Goal: Task Accomplishment & Management: Complete application form

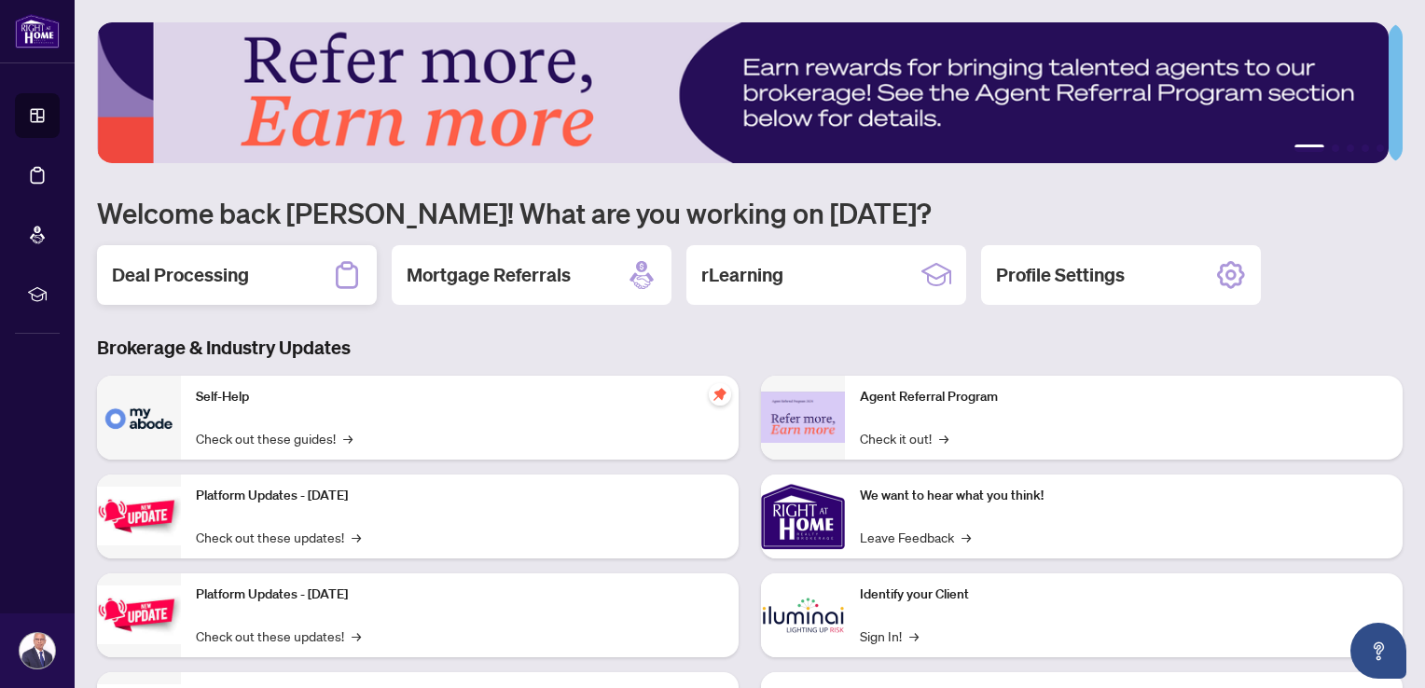
click at [226, 274] on h2 "Deal Processing" at bounding box center [180, 275] width 137 height 26
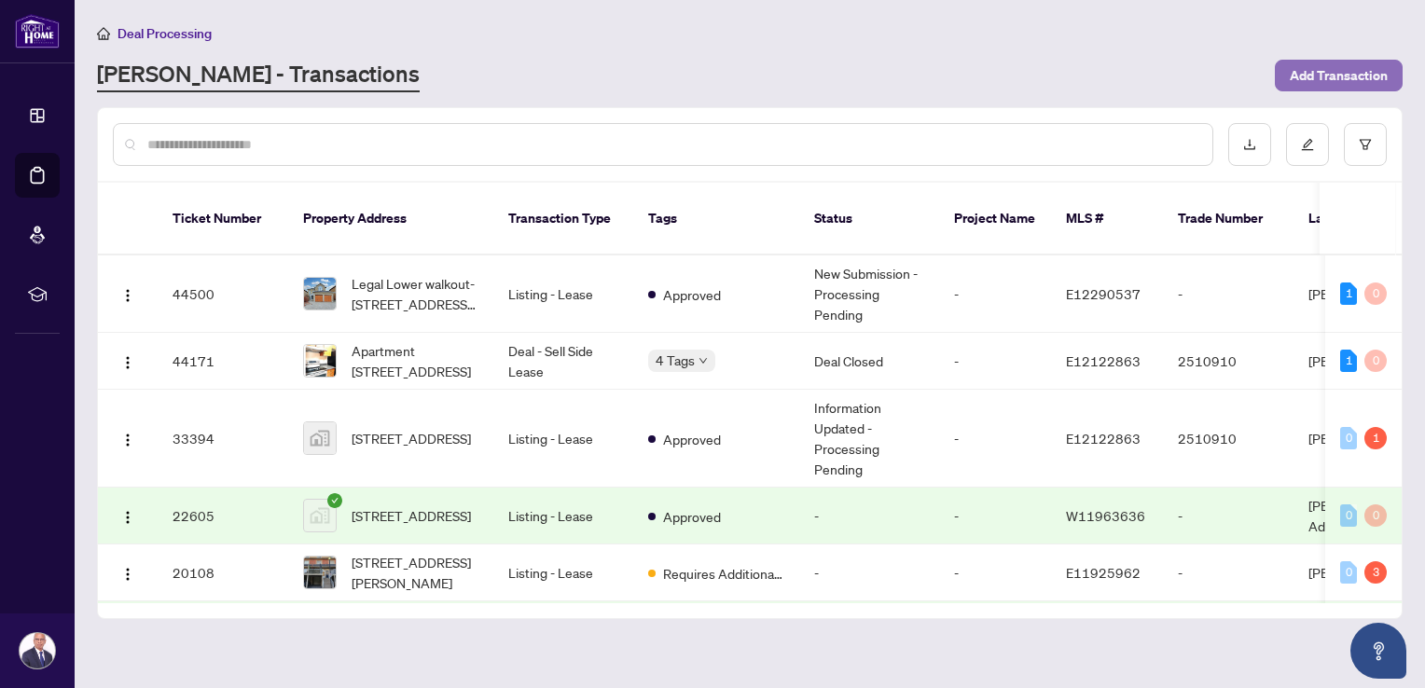
click at [1312, 71] on span "Add Transaction" at bounding box center [1339, 76] width 98 height 30
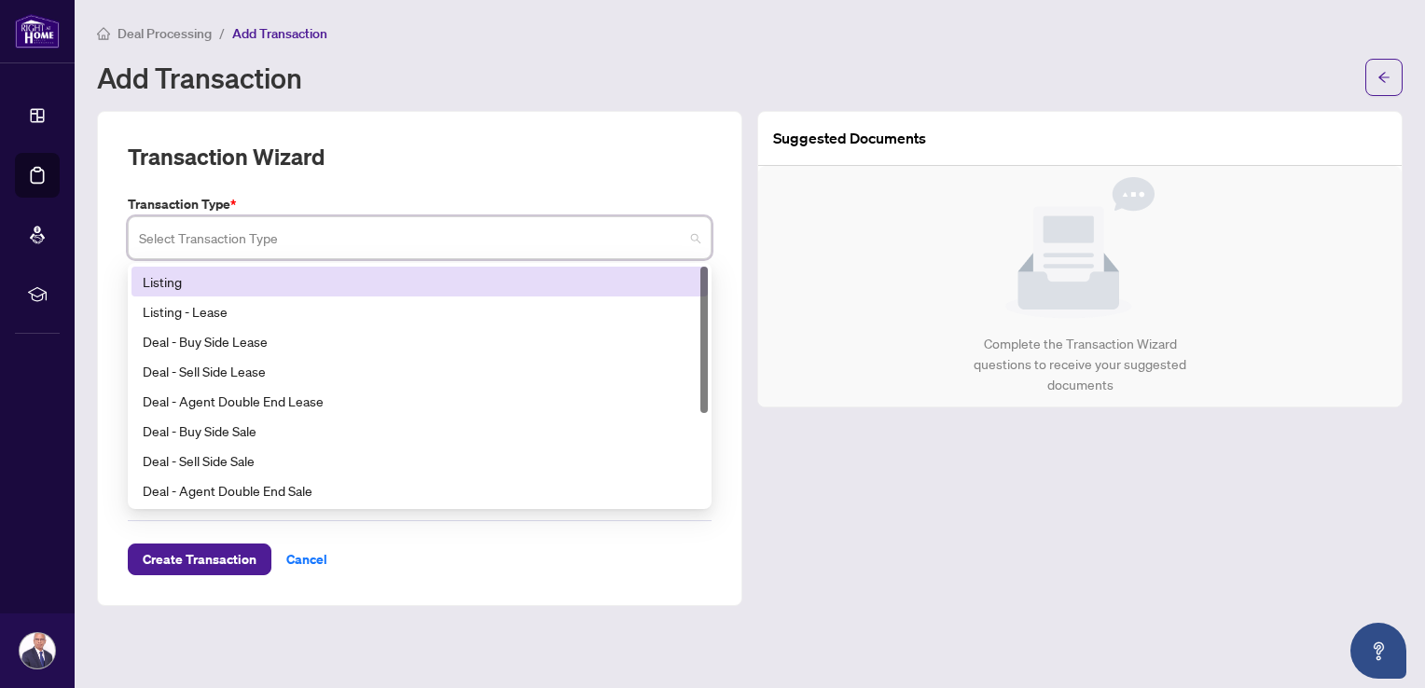
click at [322, 241] on input "search" at bounding box center [411, 240] width 545 height 41
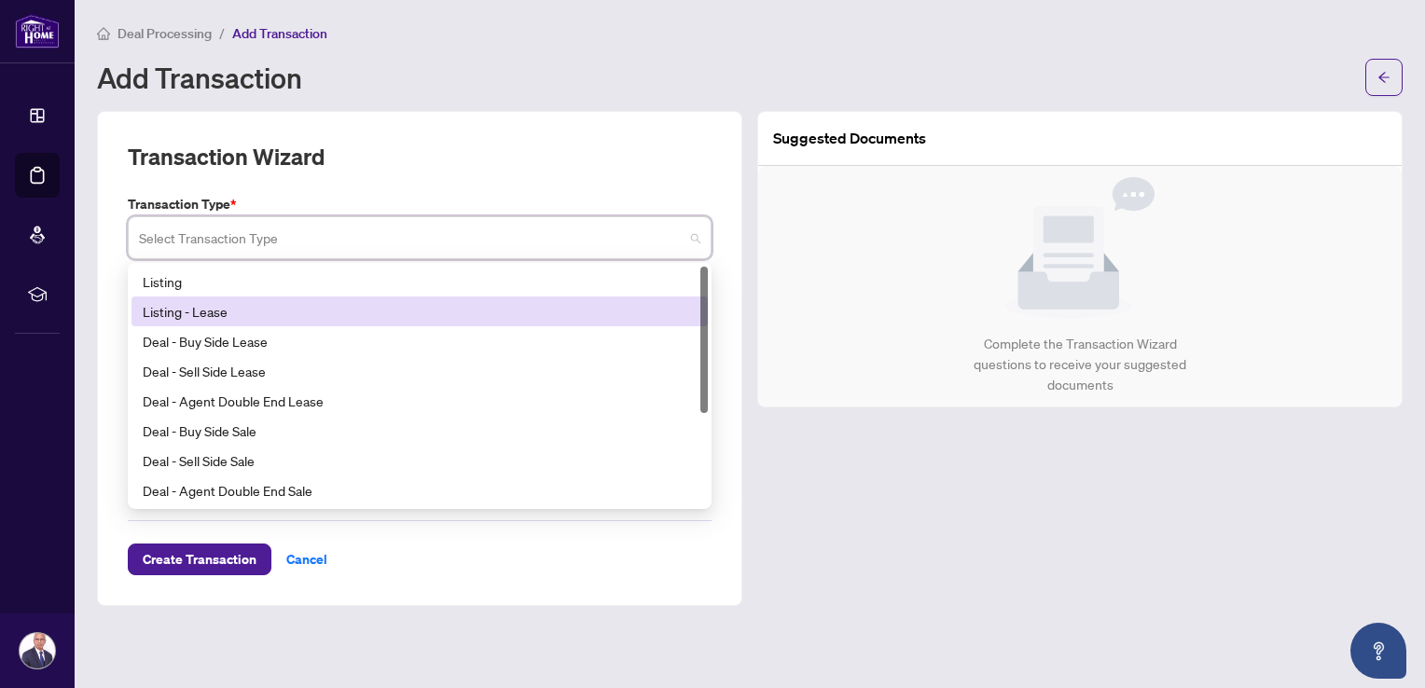
click at [205, 313] on div "Listing - Lease" at bounding box center [420, 311] width 554 height 21
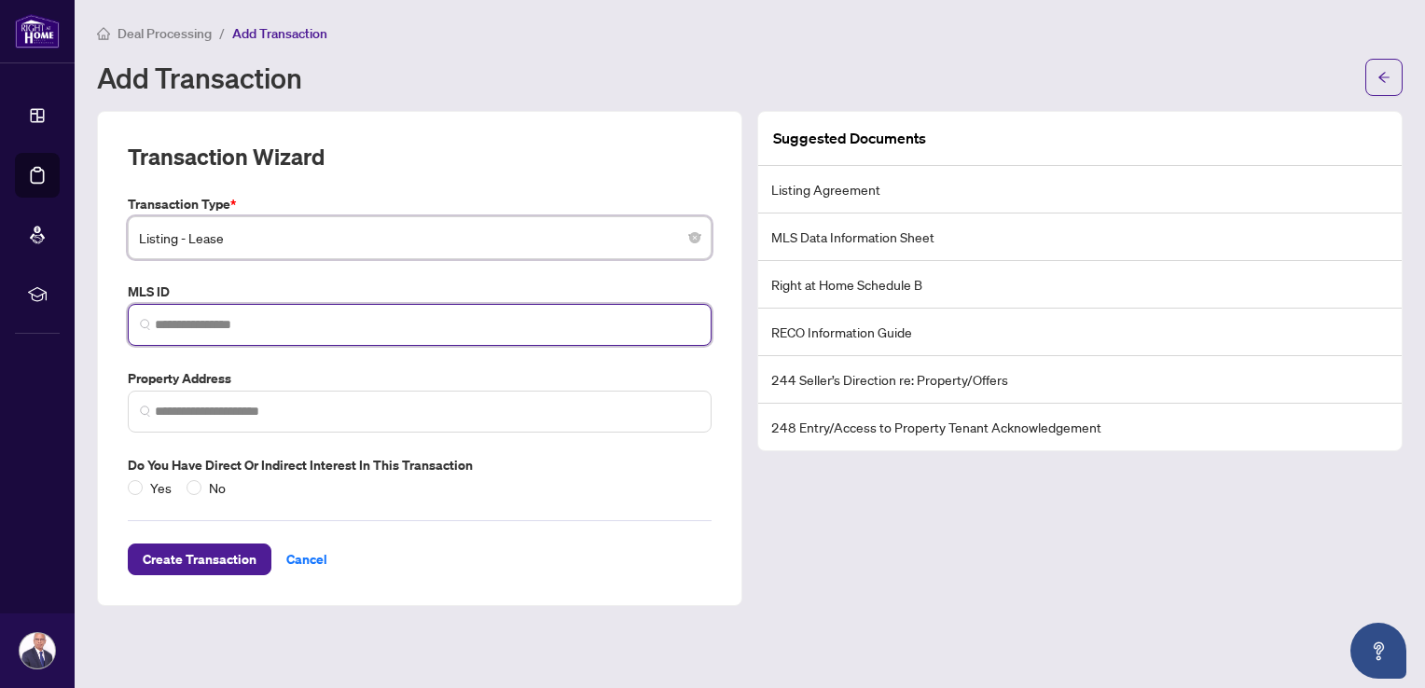
click at [222, 321] on input "search" at bounding box center [427, 325] width 545 height 20
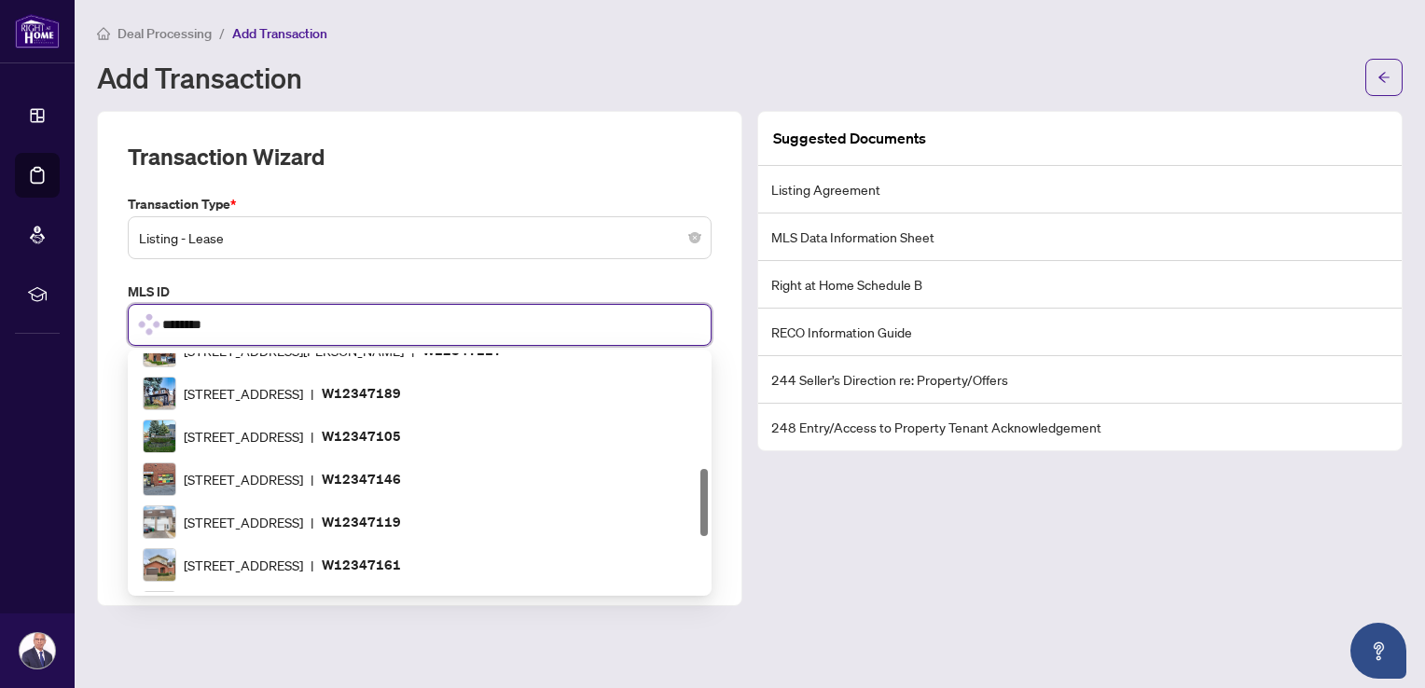
type input "*********"
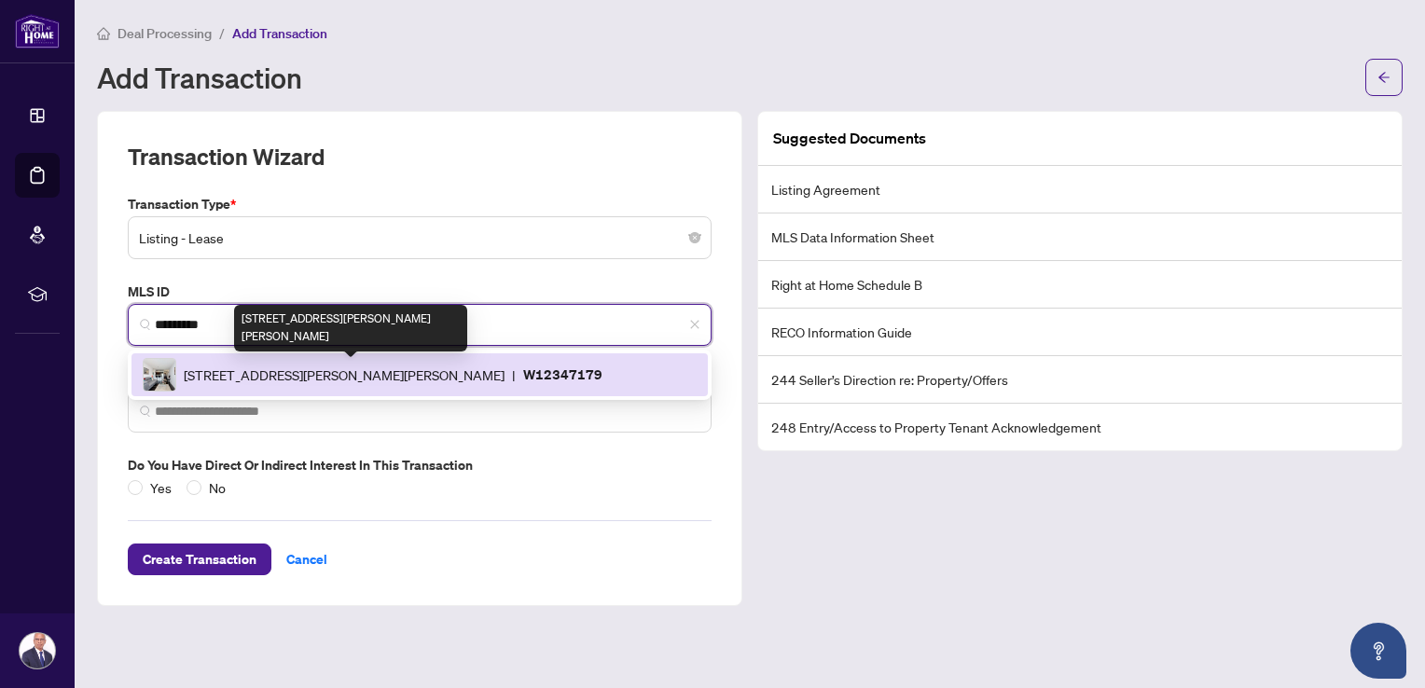
click at [432, 374] on span "[STREET_ADDRESS][PERSON_NAME][PERSON_NAME]" at bounding box center [344, 375] width 321 height 21
type input "**********"
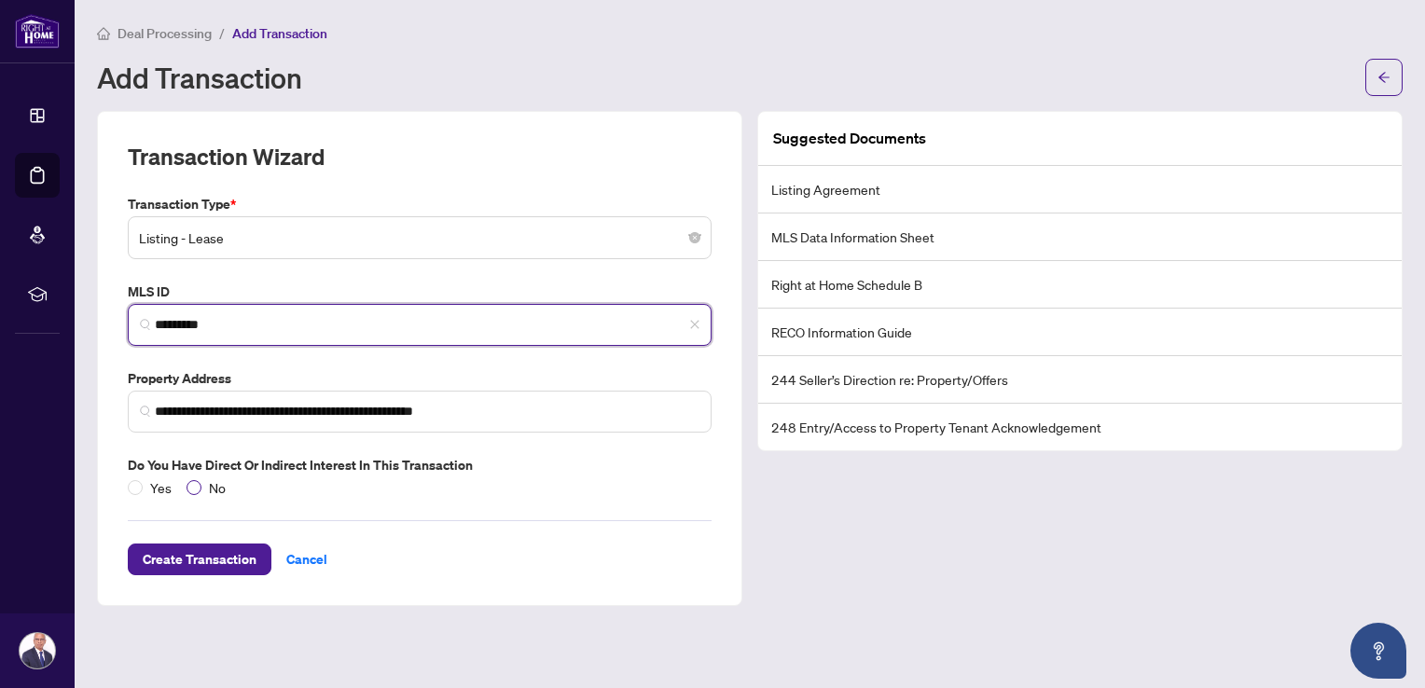
type input "*********"
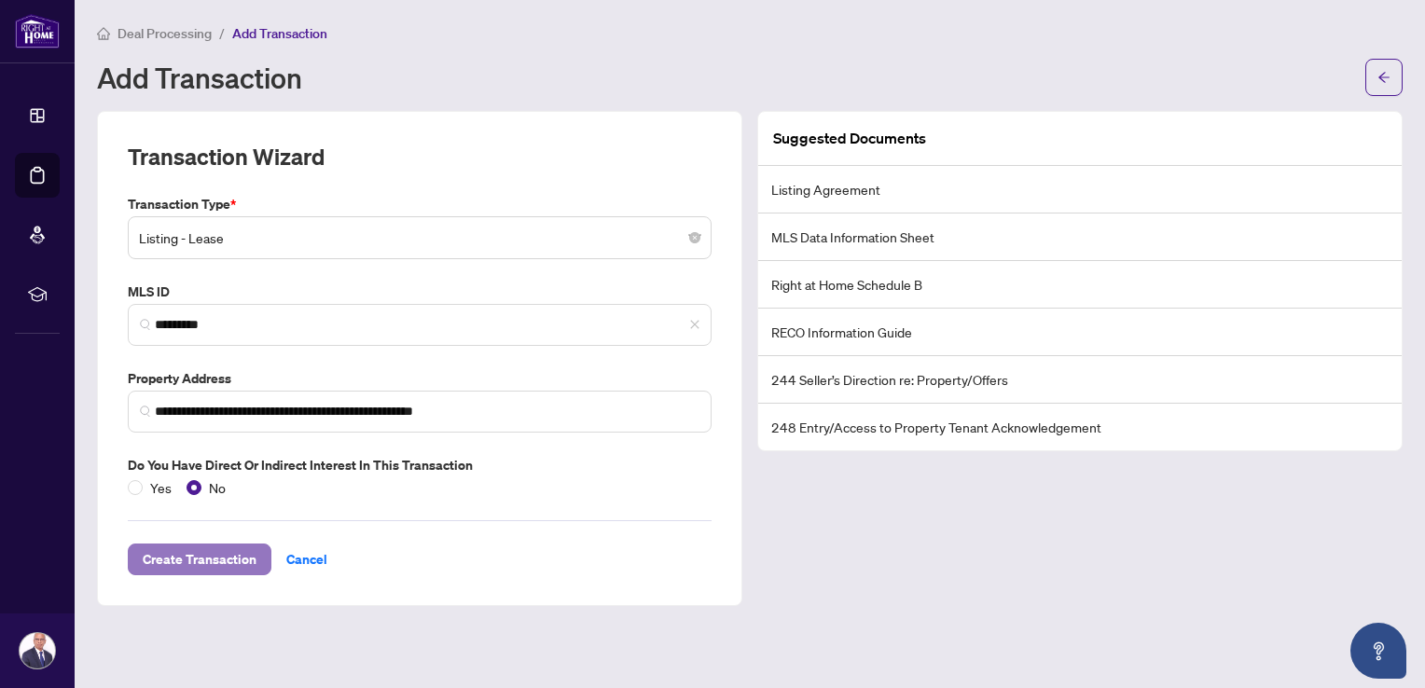
click at [212, 556] on span "Create Transaction" at bounding box center [200, 560] width 114 height 30
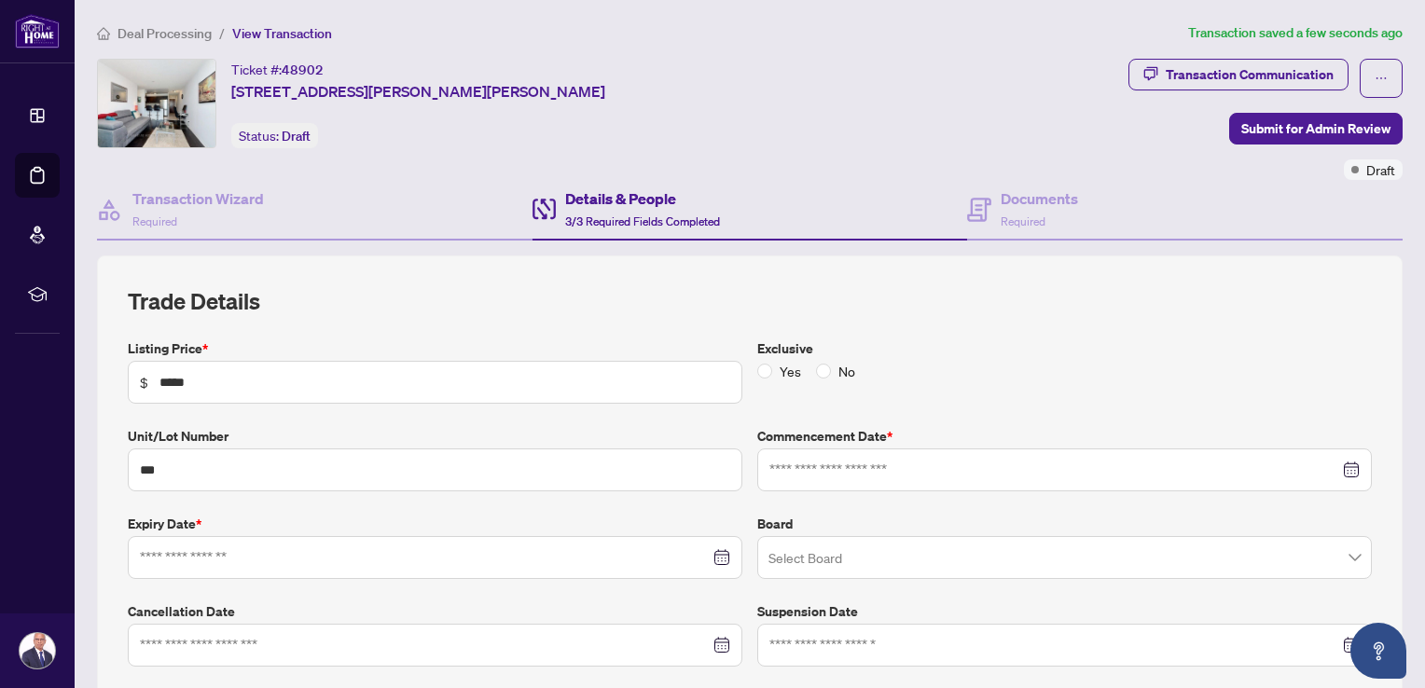
type input "**********"
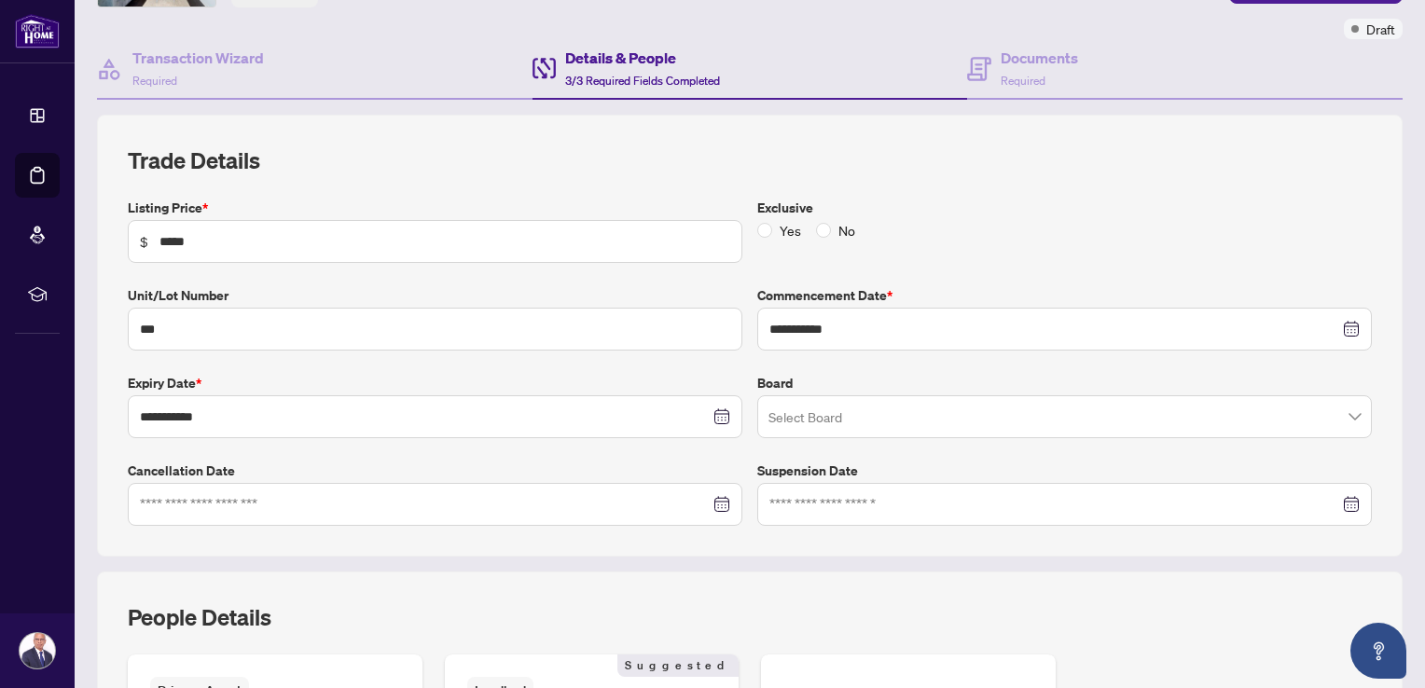
scroll to position [143, 0]
click at [858, 412] on input "search" at bounding box center [1057, 417] width 576 height 41
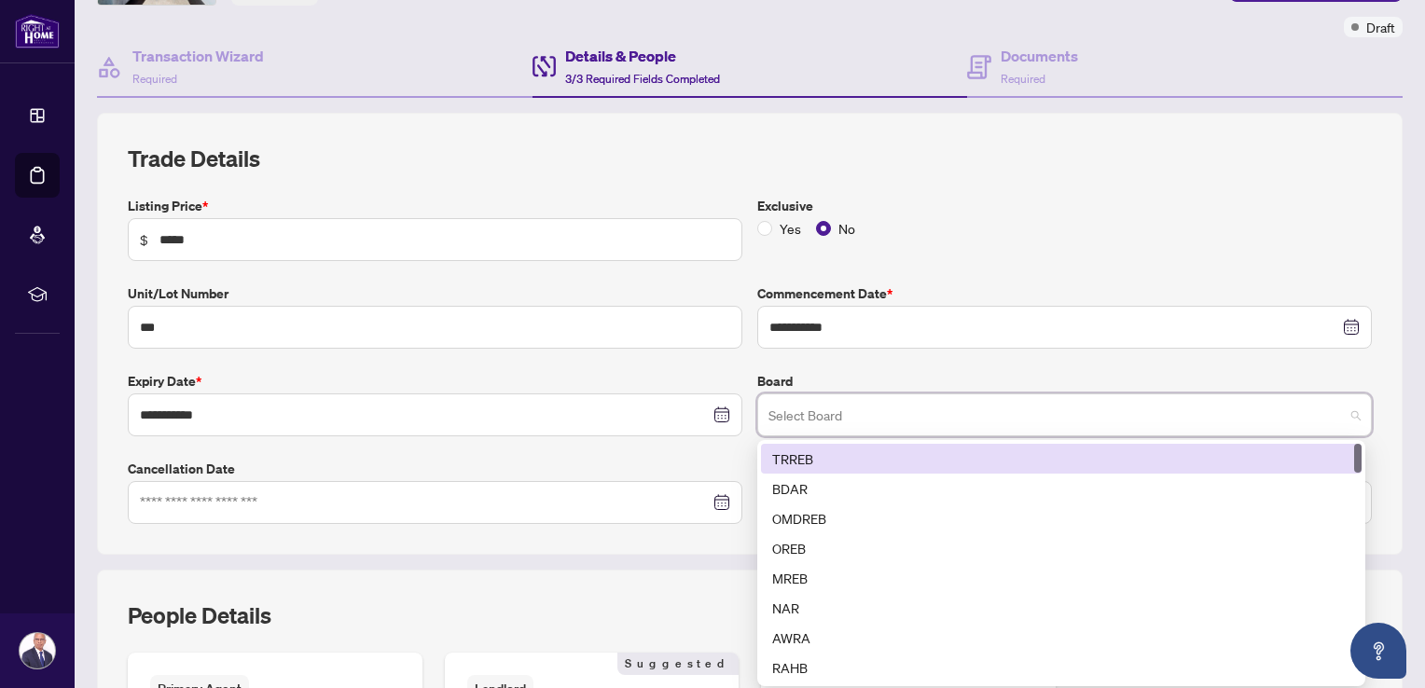
click at [787, 456] on div "TRREB" at bounding box center [1061, 459] width 578 height 21
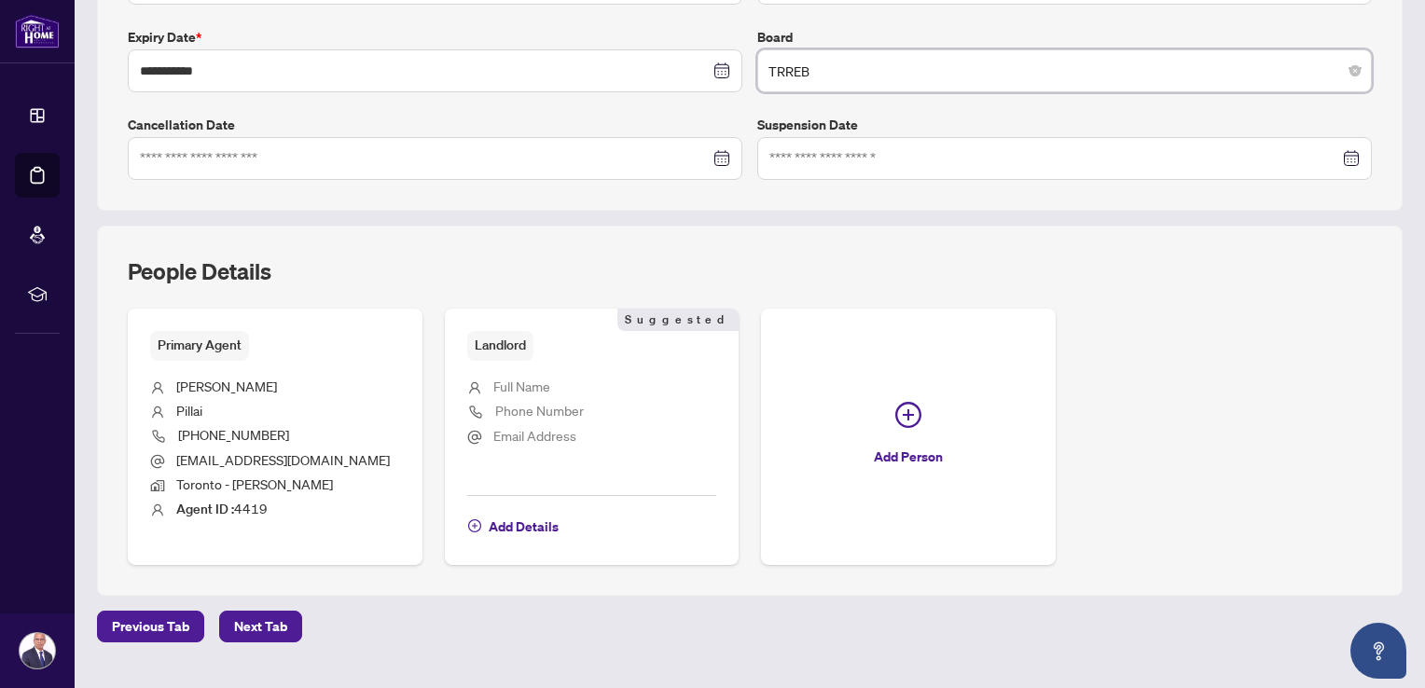
scroll to position [523, 0]
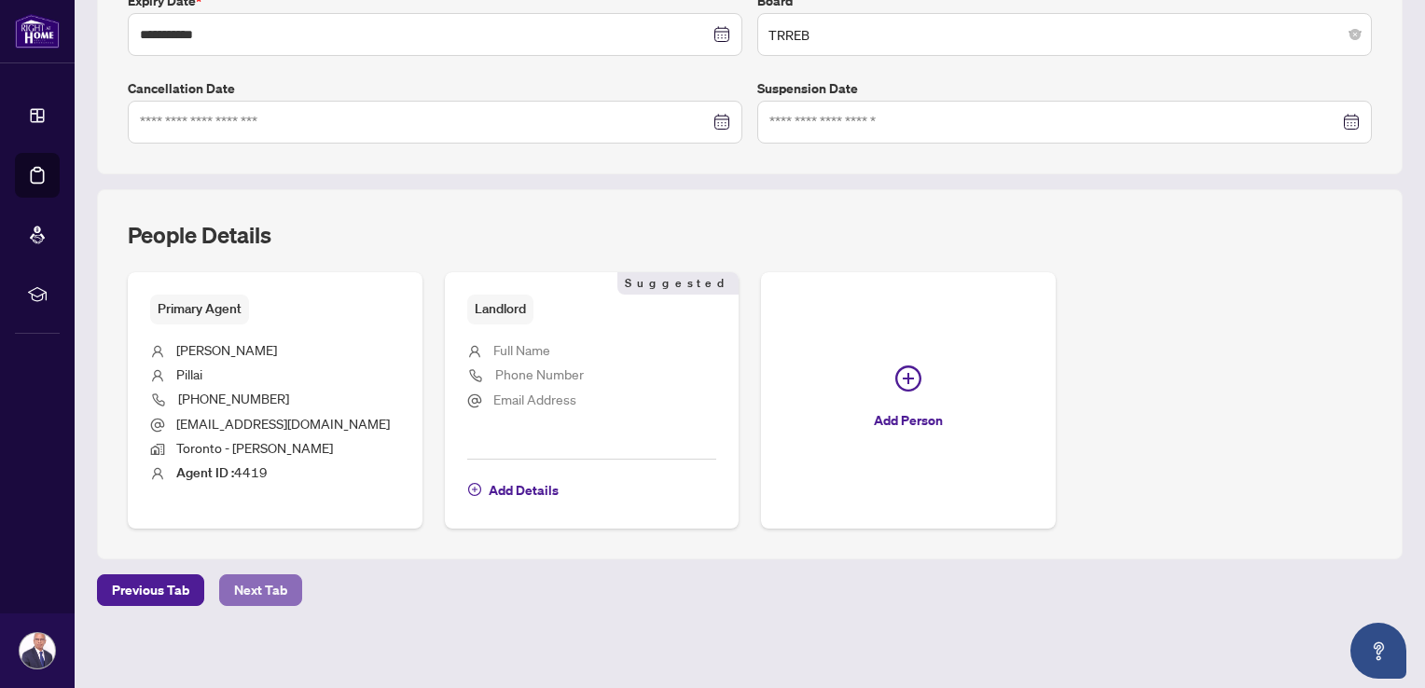
click at [264, 592] on span "Next Tab" at bounding box center [260, 591] width 53 height 30
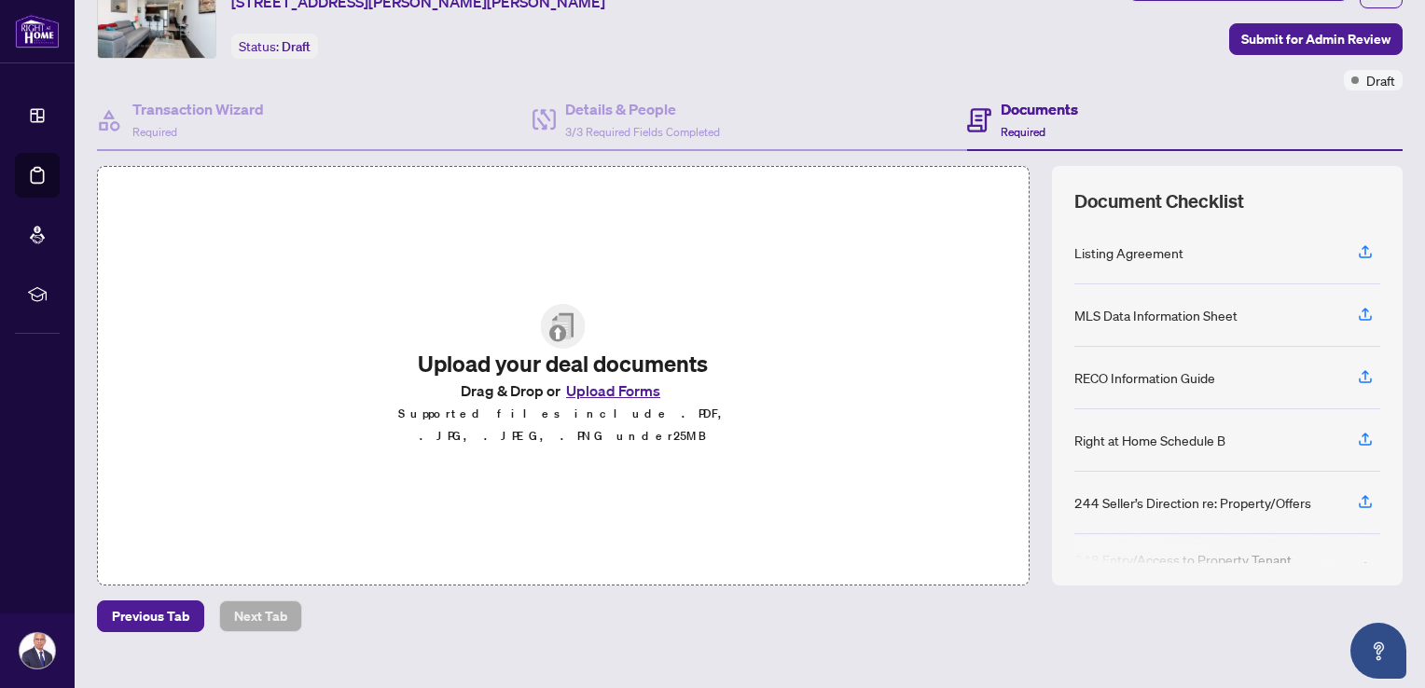
scroll to position [90, 0]
click at [597, 396] on button "Upload Forms" at bounding box center [613, 390] width 105 height 24
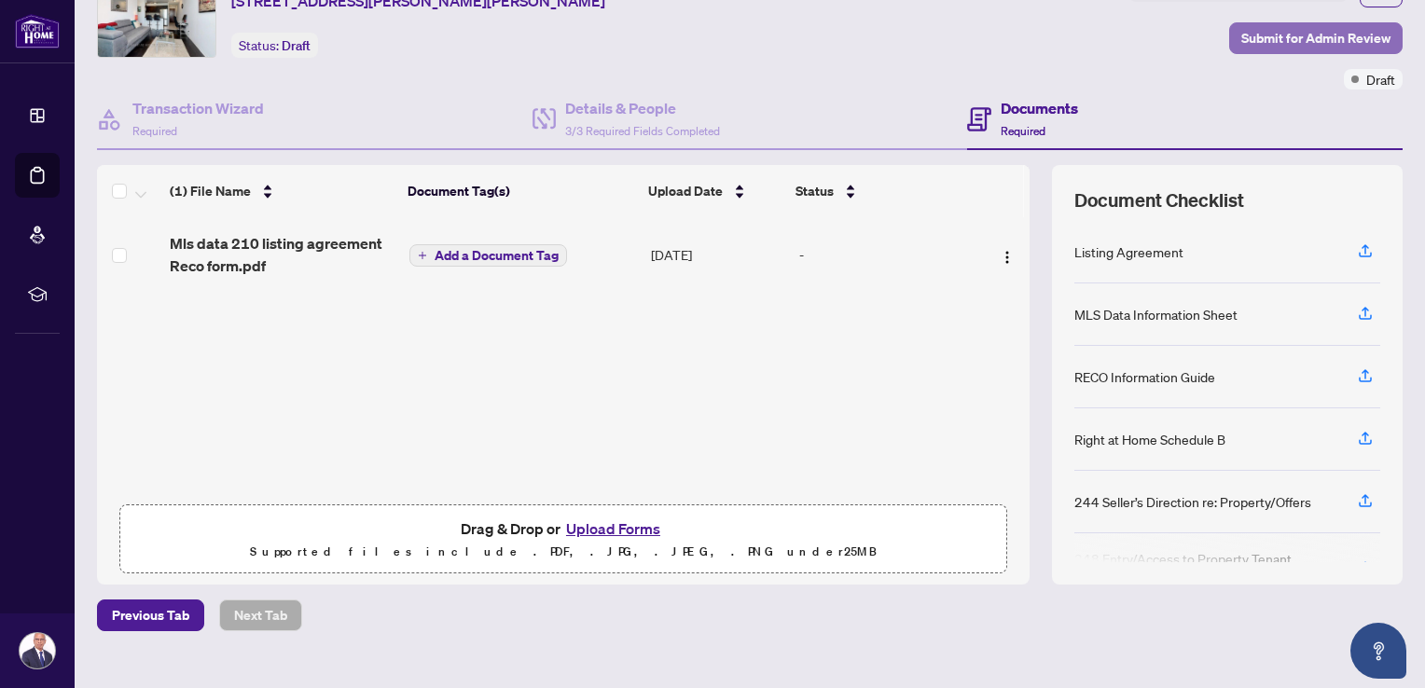
click at [1274, 35] on span "Submit for Admin Review" at bounding box center [1316, 38] width 149 height 30
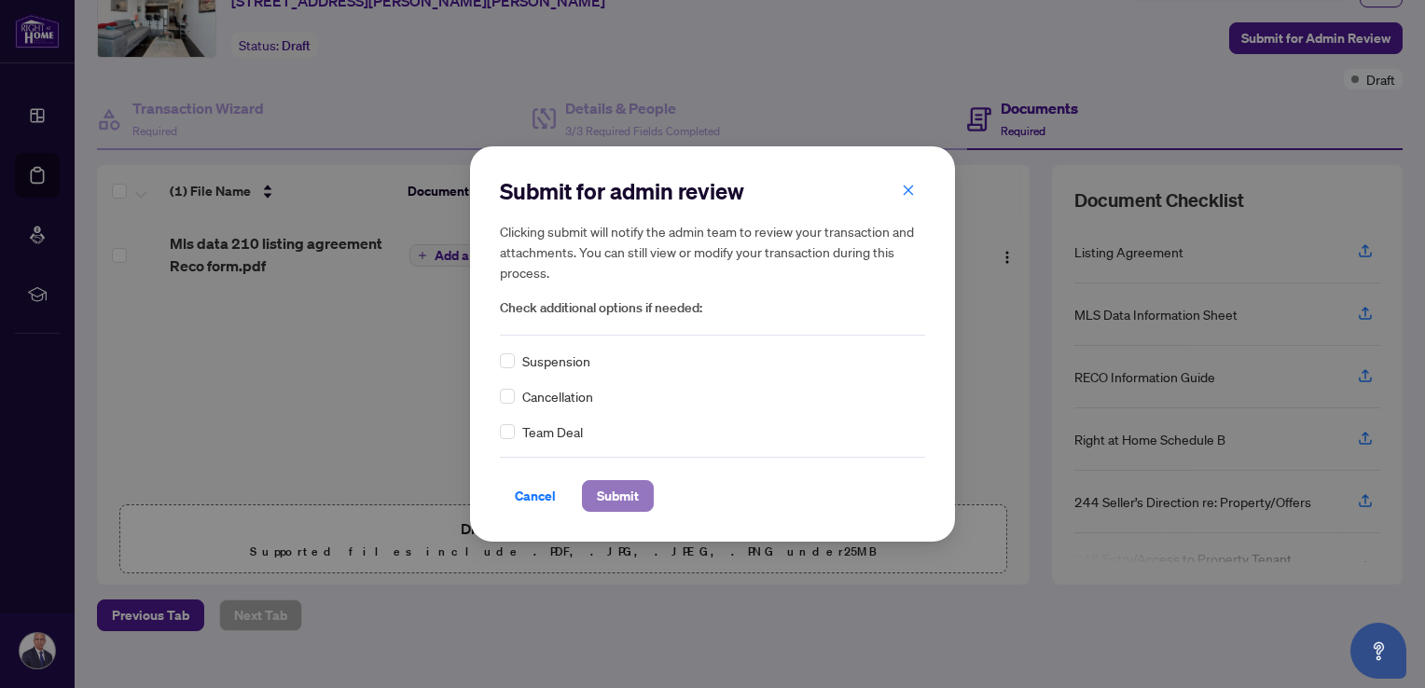
click at [612, 498] on span "Submit" at bounding box center [618, 496] width 42 height 30
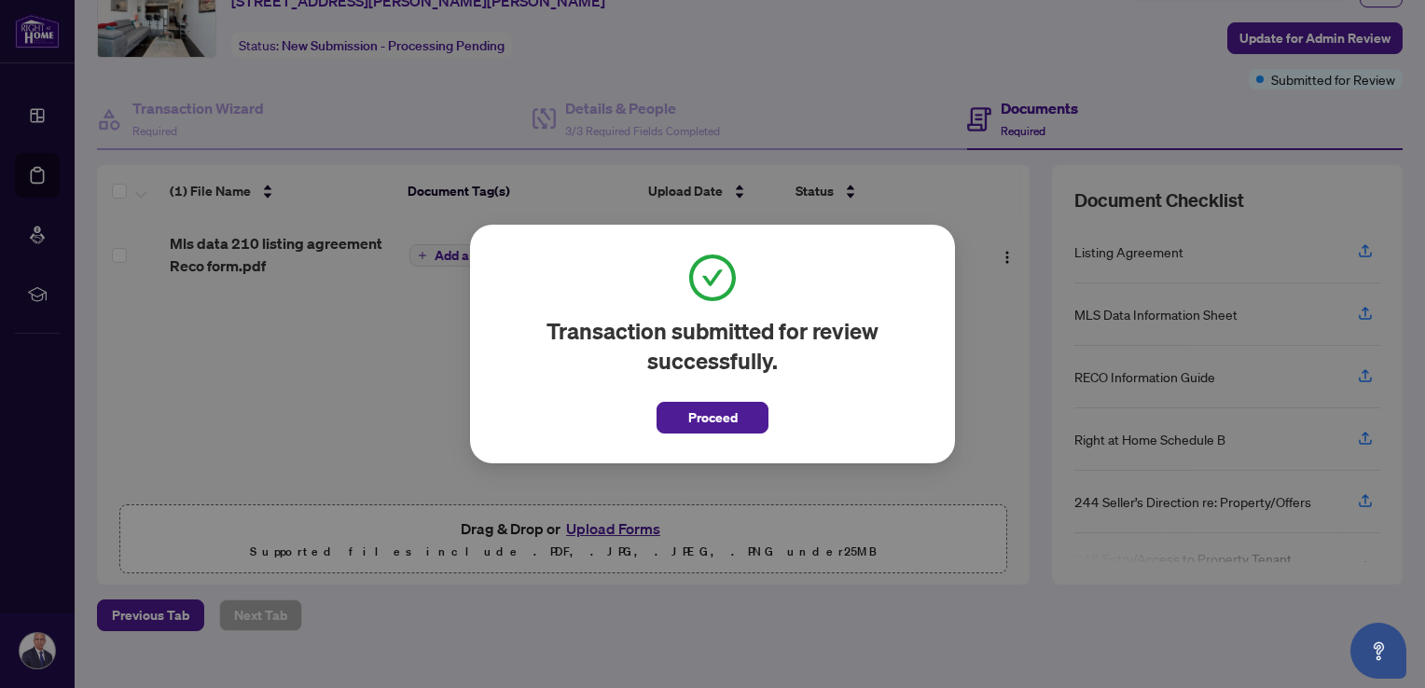
click at [888, 61] on div "Transaction submitted for review successfully. Proceed Cancel OK" at bounding box center [712, 344] width 1425 height 688
click at [712, 418] on span "Proceed" at bounding box center [712, 418] width 49 height 30
